Goal: Find specific page/section: Find specific page/section

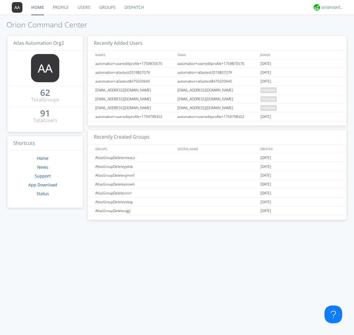
click at [134, 7] on link "Dispatch" at bounding box center [134, 7] width 28 height 15
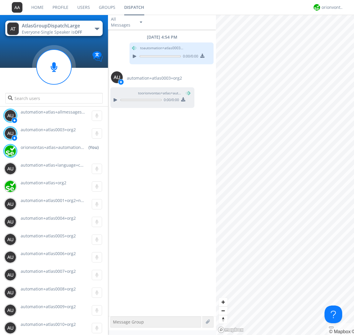
click at [97, 29] on div "button" at bounding box center [97, 29] width 5 height 2
click at [0, 0] on span "AtlasGroupDispatch" at bounding box center [0, 0] width 0 height 0
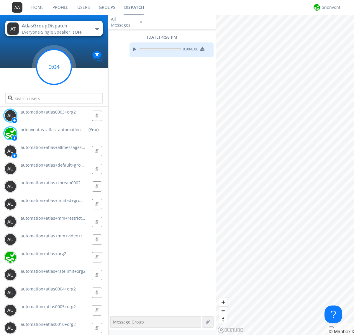
click at [54, 67] on g at bounding box center [54, 67] width 35 height 35
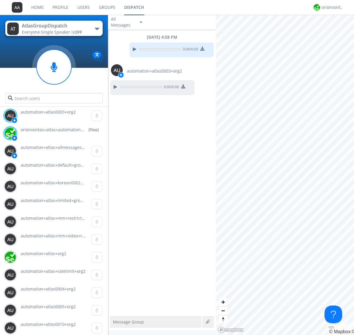
click at [97, 29] on div "button" at bounding box center [97, 29] width 5 height 2
click at [0, 0] on span "AtlasGroupDispatch2" at bounding box center [0, 0] width 0 height 0
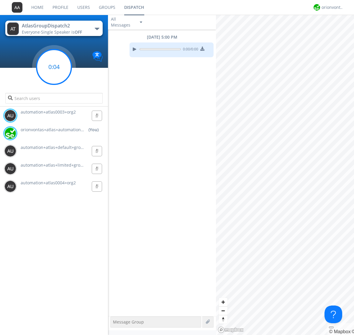
click at [54, 67] on g at bounding box center [54, 67] width 35 height 35
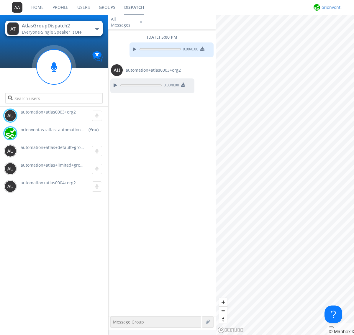
click at [331, 7] on div "orionvontas+atlas+automation+org2" at bounding box center [333, 7] width 22 height 6
